Goal: Communication & Community: Connect with others

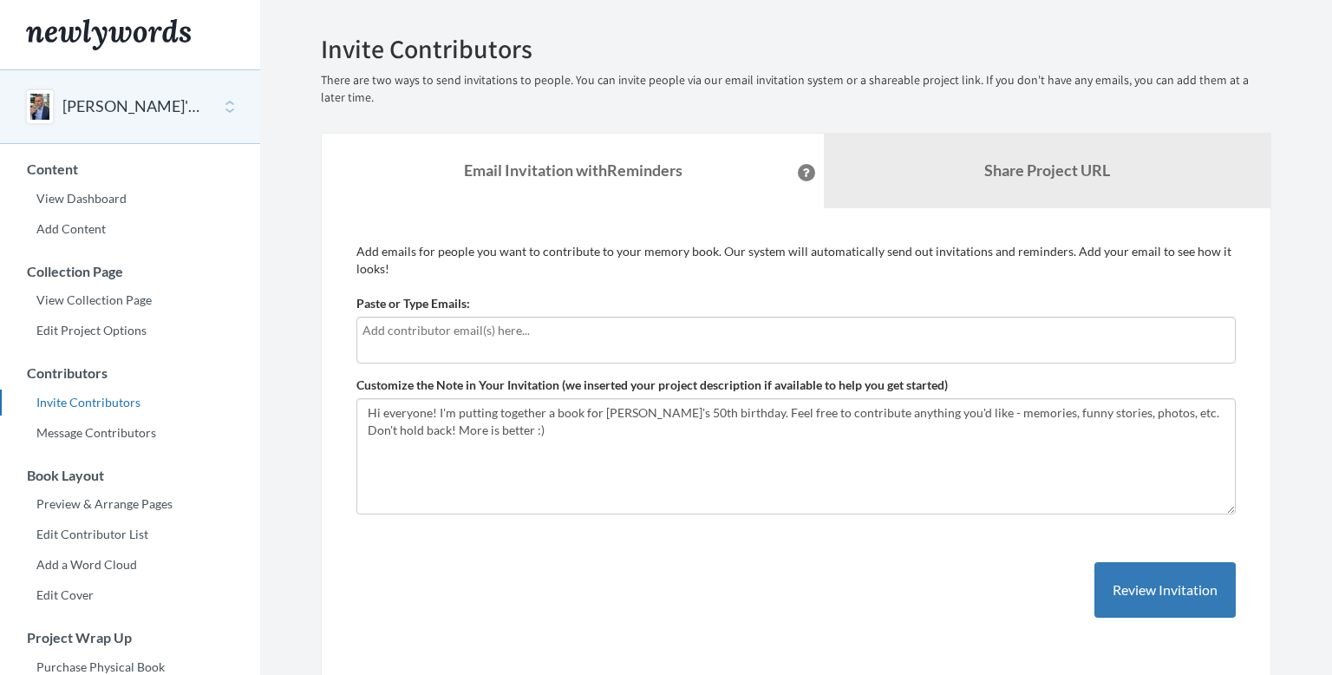
click at [446, 343] on div at bounding box center [795, 340] width 879 height 47
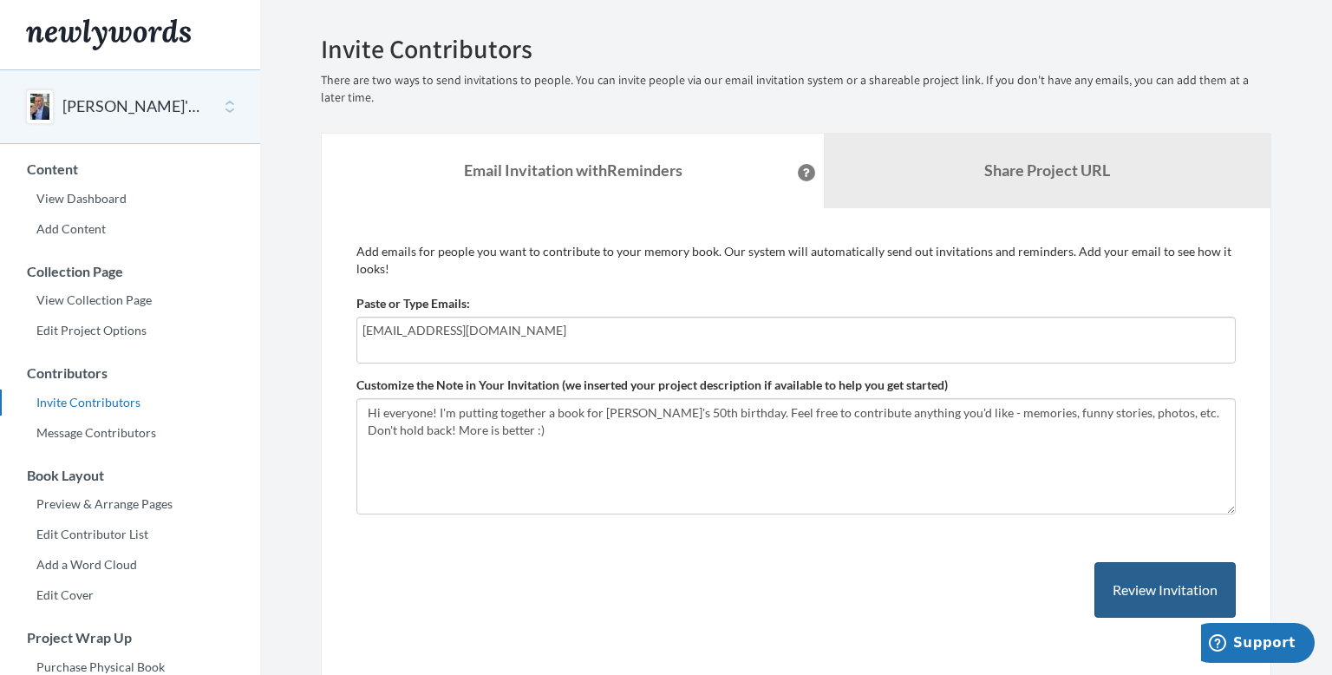
type input "[EMAIL_ADDRESS][DOMAIN_NAME]"
click at [1120, 587] on button "Review Invitation" at bounding box center [1165, 590] width 141 height 56
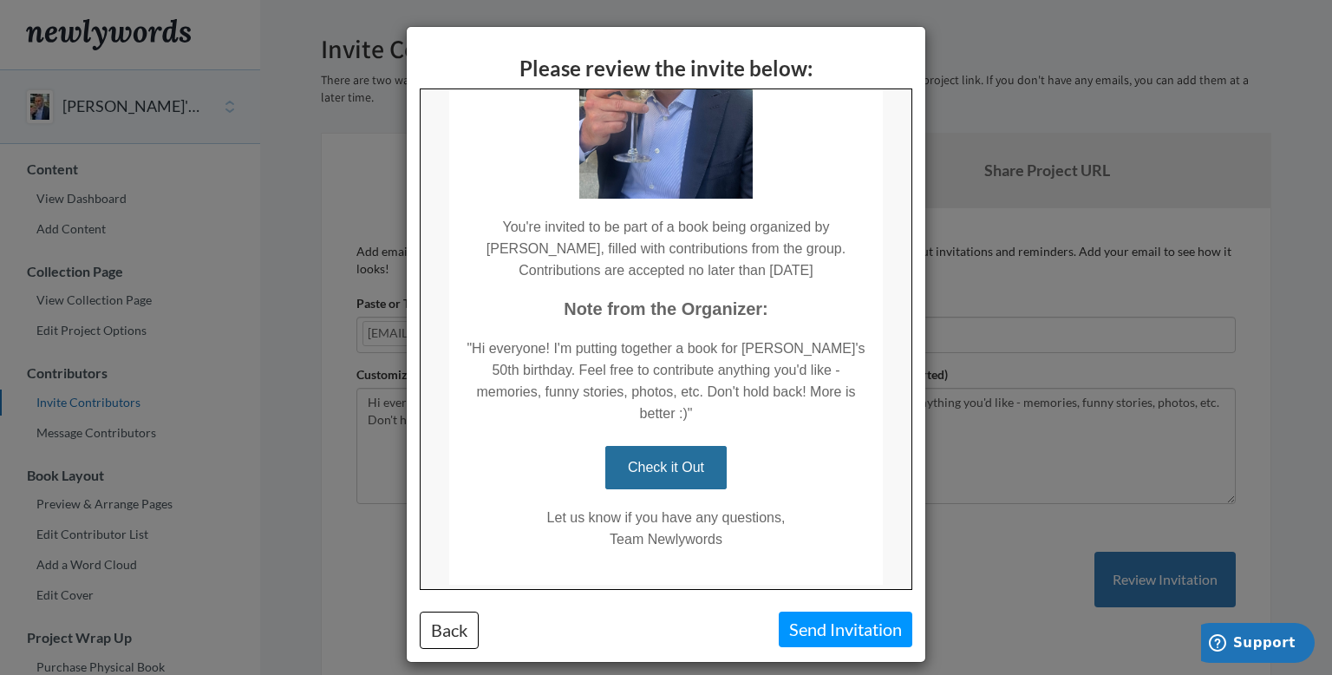
scroll to position [228, 0]
click at [829, 642] on button "Send Invitation" at bounding box center [846, 629] width 134 height 36
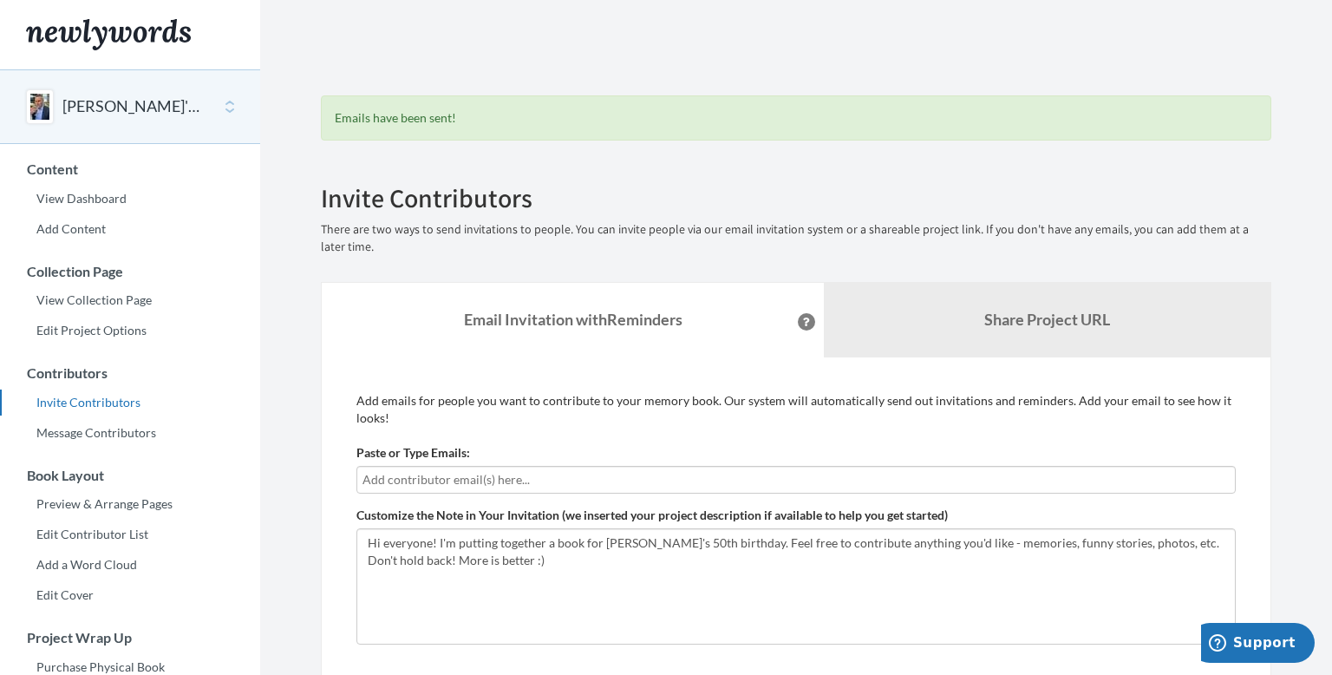
scroll to position [277, 0]
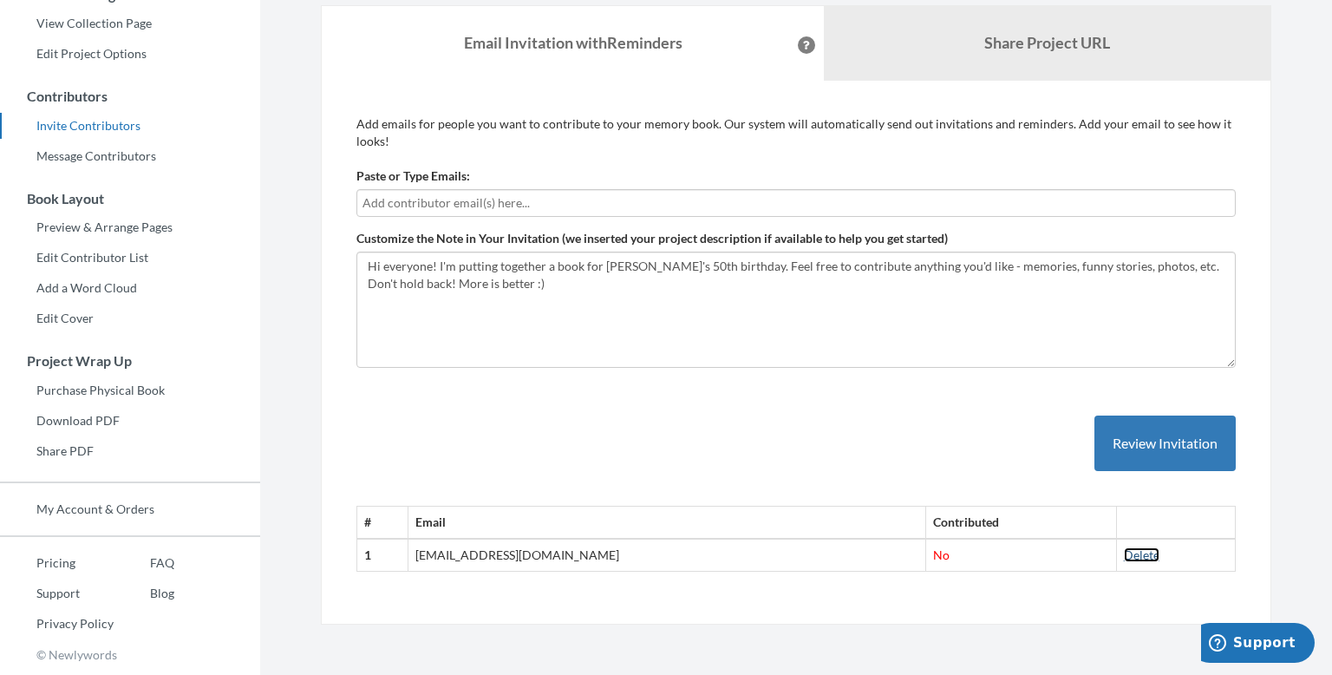
click at [1124, 555] on link "Delete" at bounding box center [1142, 554] width 36 height 15
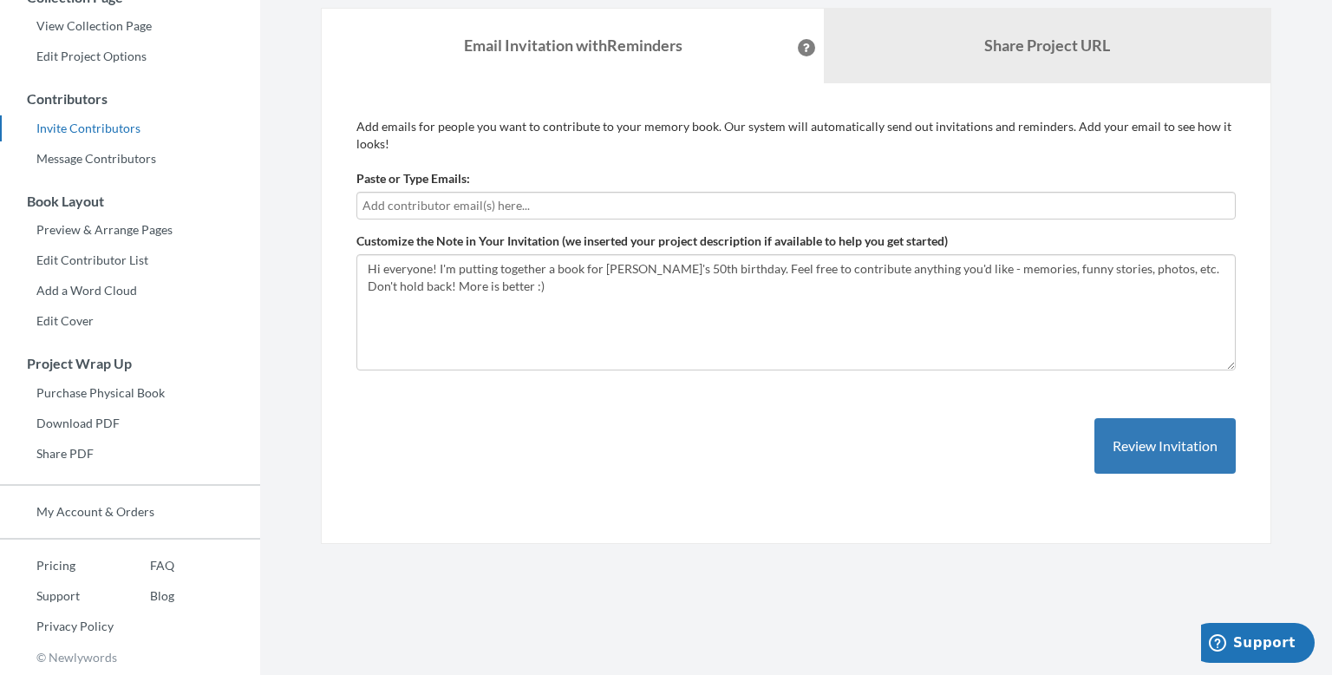
scroll to position [273, 0]
click at [430, 203] on input "text" at bounding box center [796, 206] width 867 height 19
type input "[EMAIL_ADDRESS][DOMAIN_NAME]"
click at [1163, 447] on button "Review Invitation" at bounding box center [1165, 447] width 141 height 56
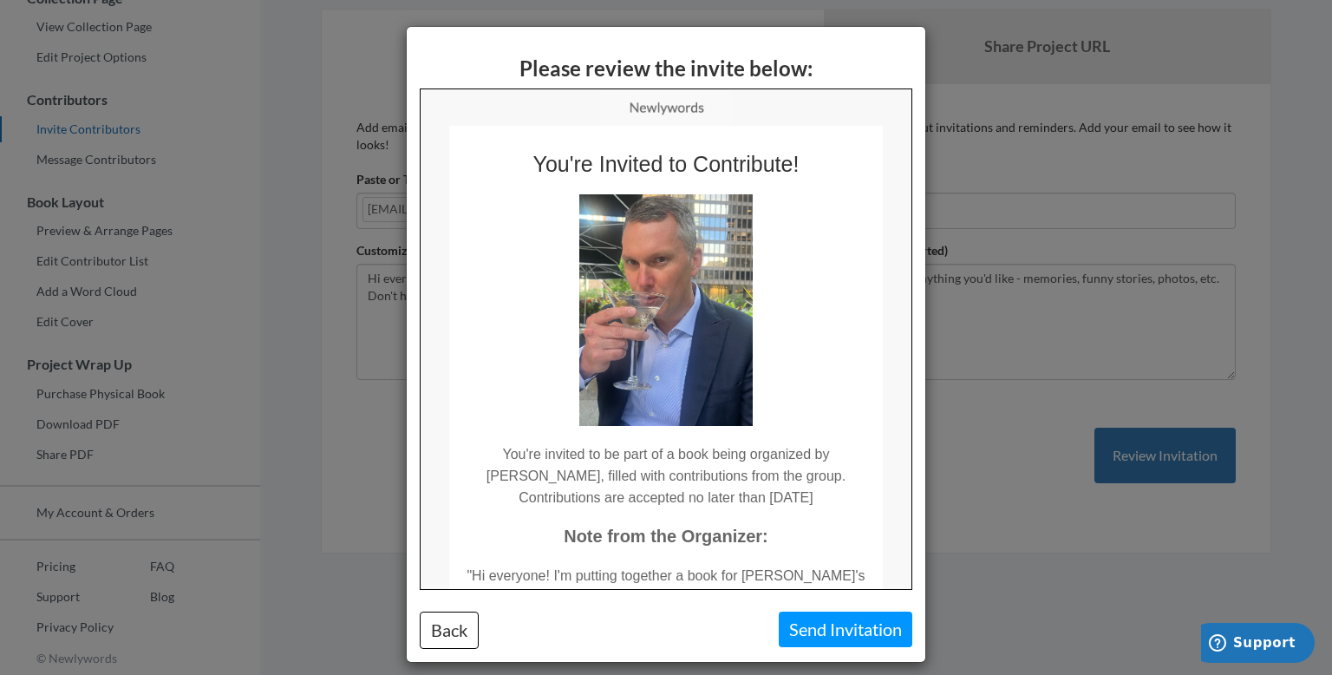
scroll to position [0, 0]
click at [827, 635] on button "Send Invitation" at bounding box center [846, 629] width 134 height 36
